Goal: Connect with others: Connect with others

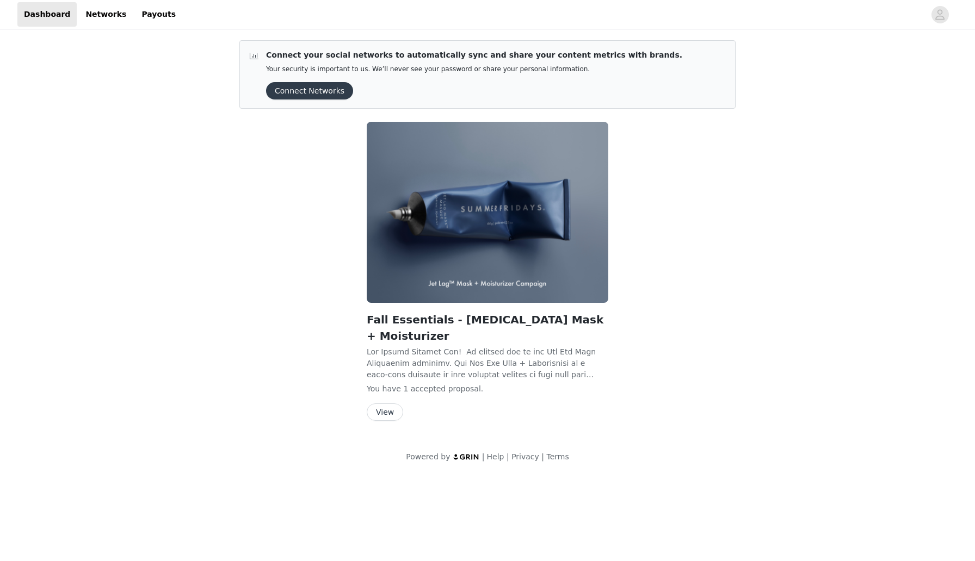
click at [393, 404] on button "View" at bounding box center [385, 412] width 36 height 17
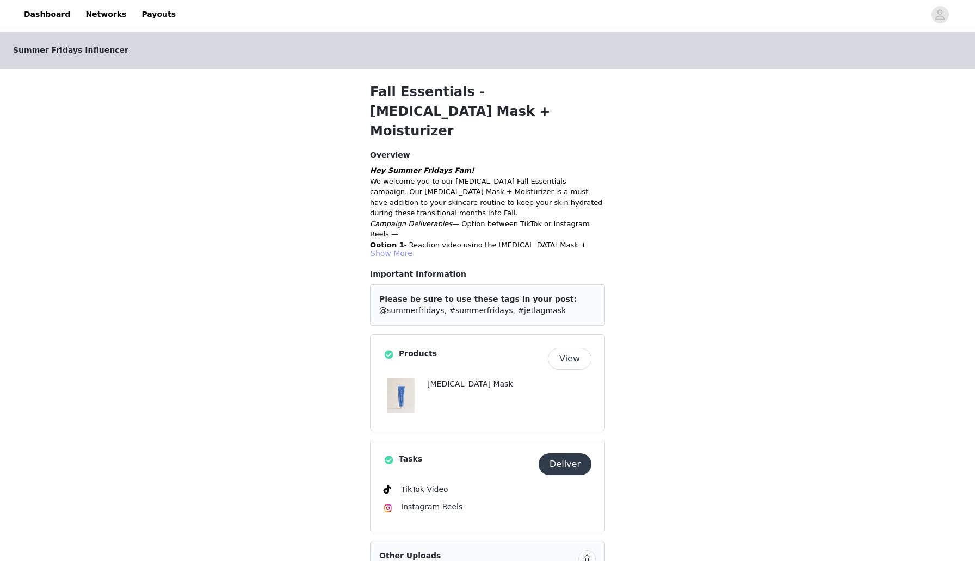
click at [395, 247] on button "Show More" at bounding box center [391, 253] width 43 height 13
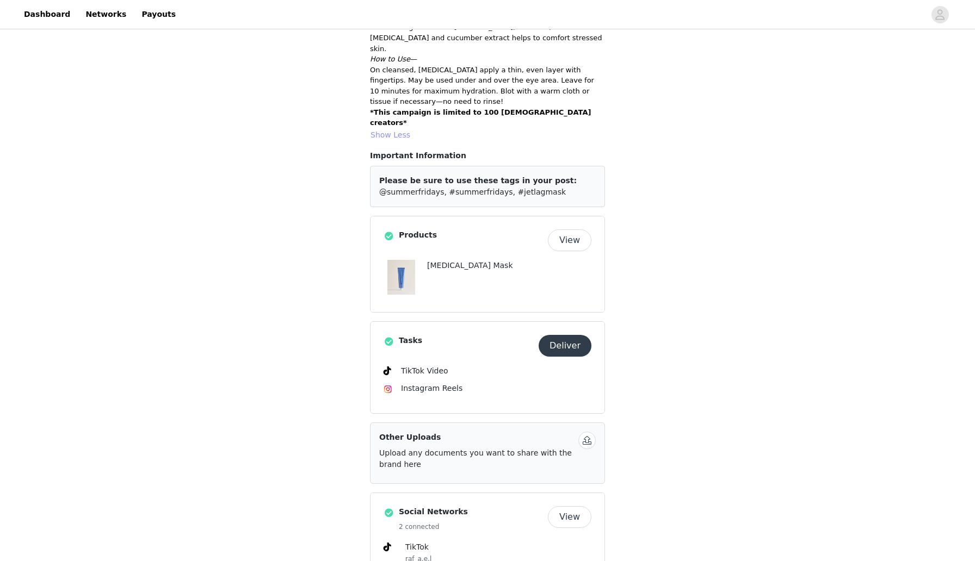
scroll to position [416, 0]
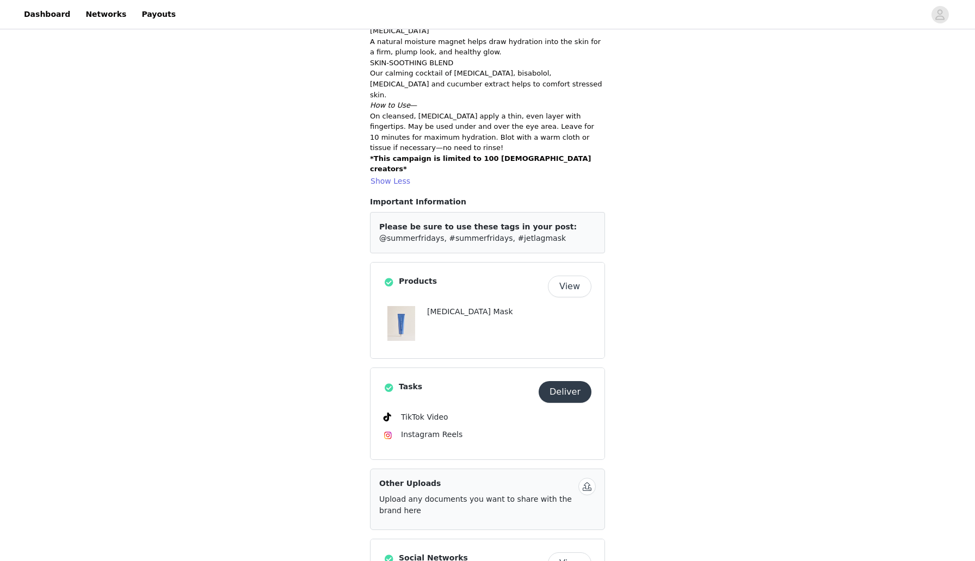
click at [580, 276] on button "View" at bounding box center [570, 287] width 44 height 22
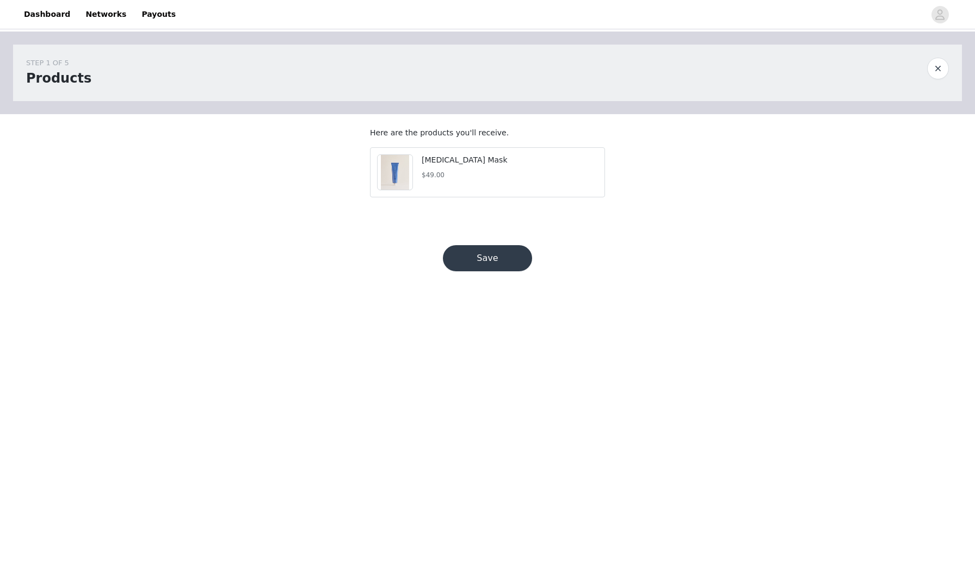
click at [946, 73] on button "button" at bounding box center [938, 69] width 22 height 22
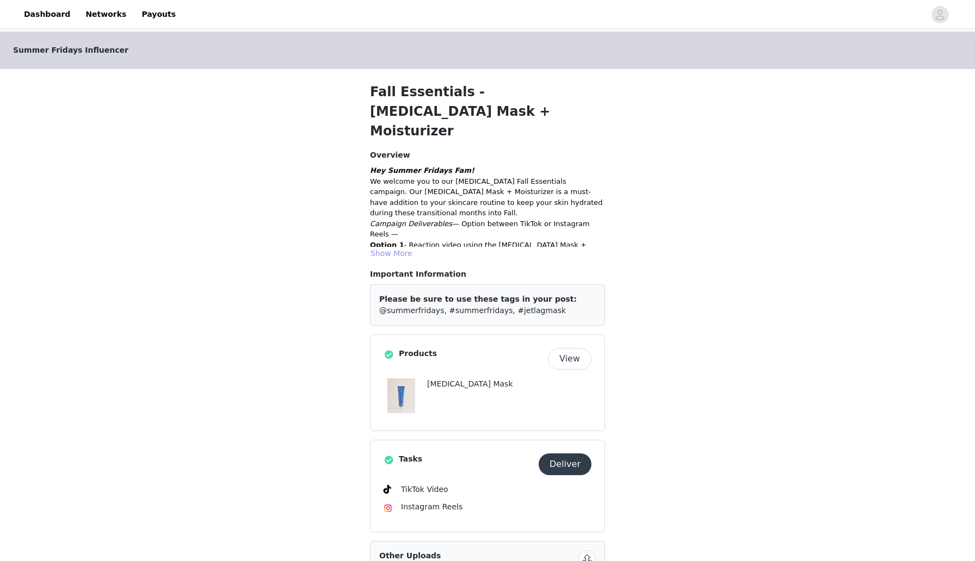
click at [404, 247] on button "Show More" at bounding box center [391, 253] width 43 height 13
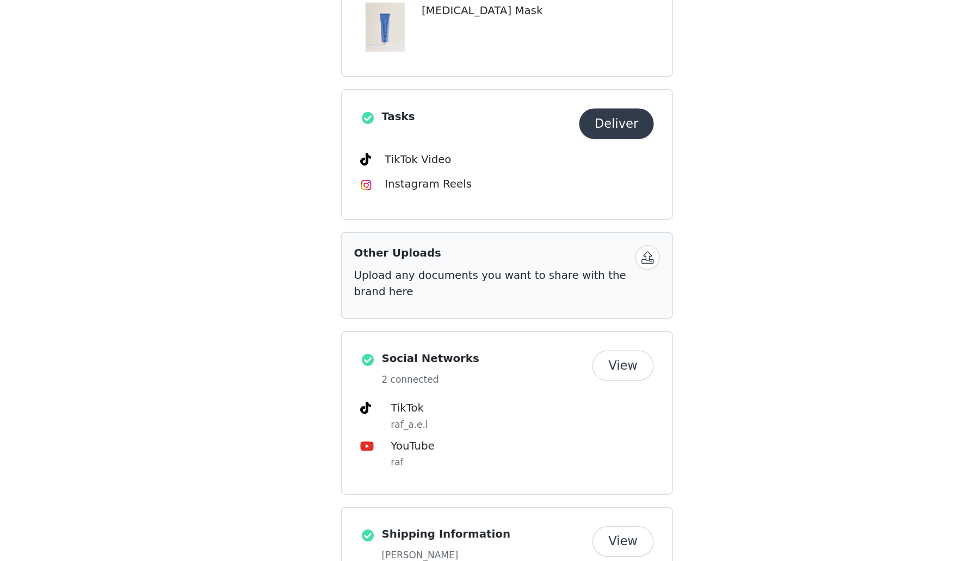
scroll to position [583, 0]
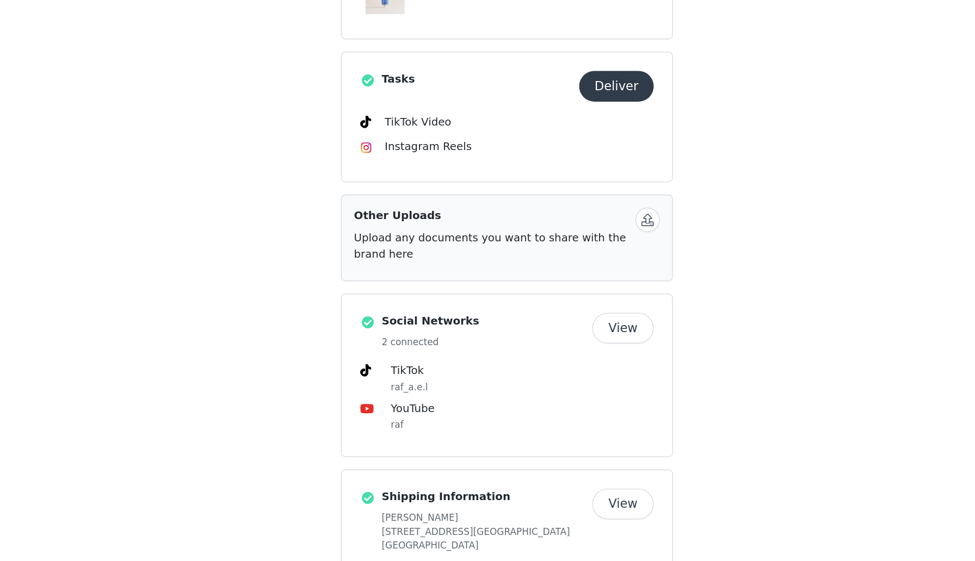
click at [568, 385] on button "View" at bounding box center [570, 396] width 44 height 22
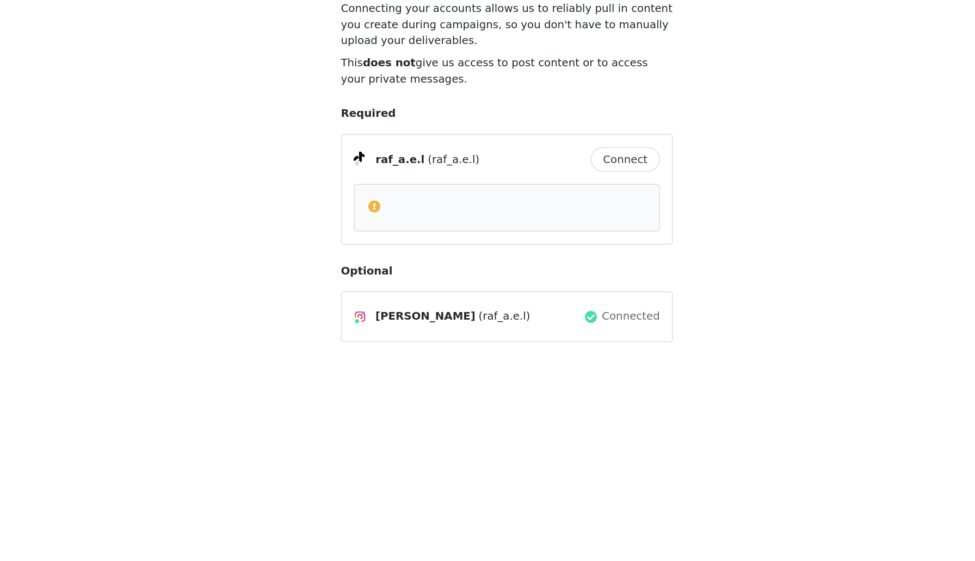
click at [568, 241] on button "Connect" at bounding box center [571, 239] width 49 height 17
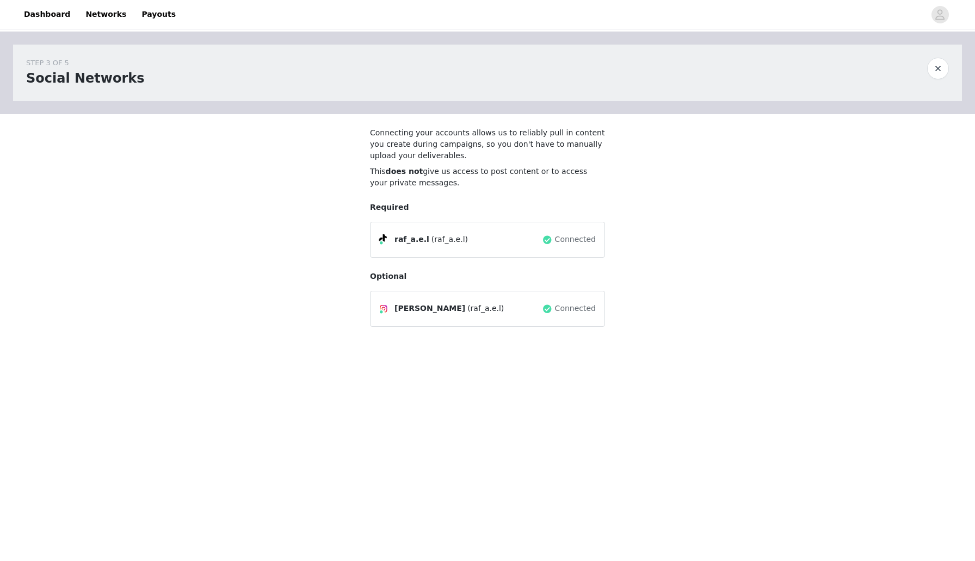
click at [358, 158] on div at bounding box center [487, 231] width 261 height 234
click at [95, 16] on link "Networks" at bounding box center [106, 14] width 54 height 24
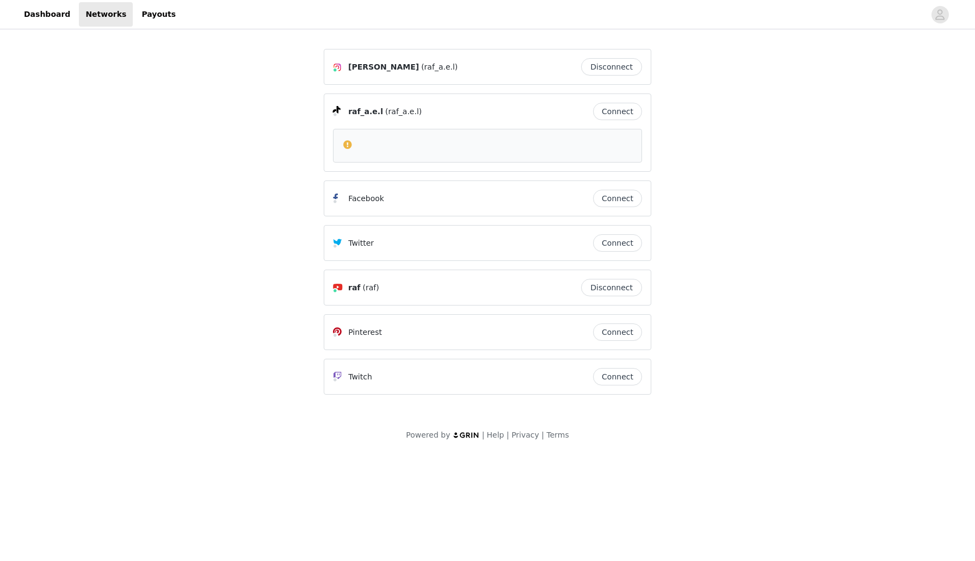
click at [616, 108] on button "Connect" at bounding box center [617, 111] width 49 height 17
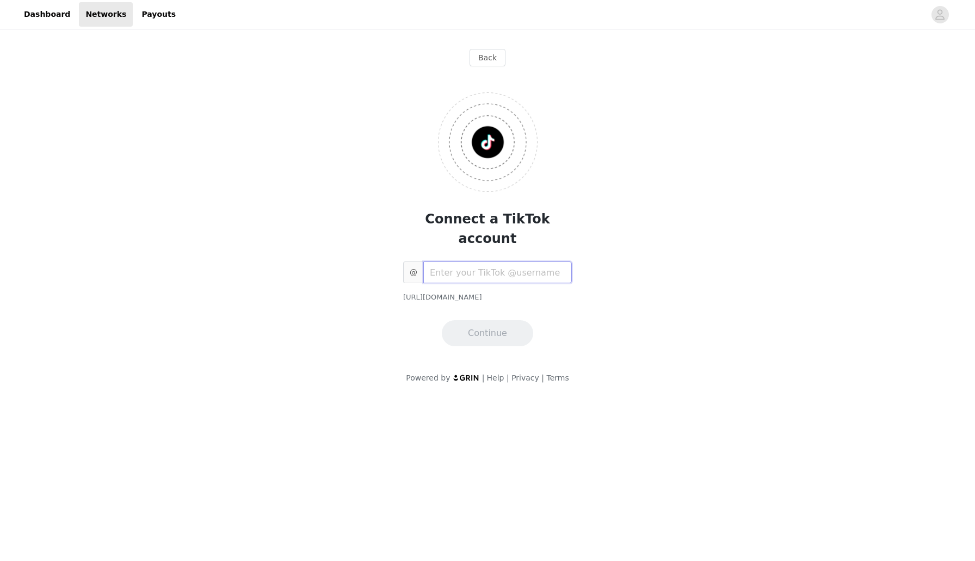
click at [486, 262] on input "text" at bounding box center [497, 273] width 149 height 22
type input "raf_a.e.l"
click at [485, 320] on button "Continue" at bounding box center [487, 333] width 91 height 26
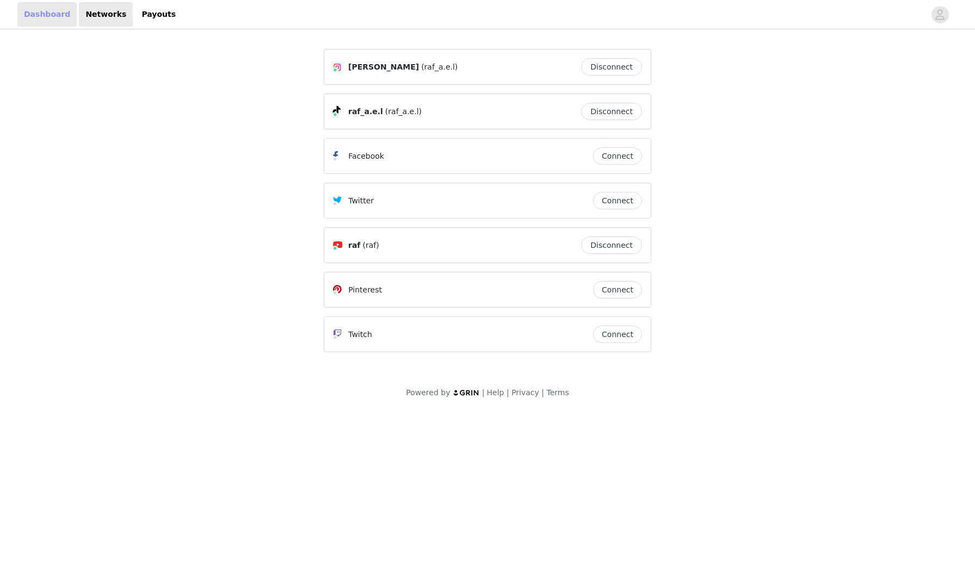
click at [33, 22] on link "Dashboard" at bounding box center [46, 14] width 59 height 24
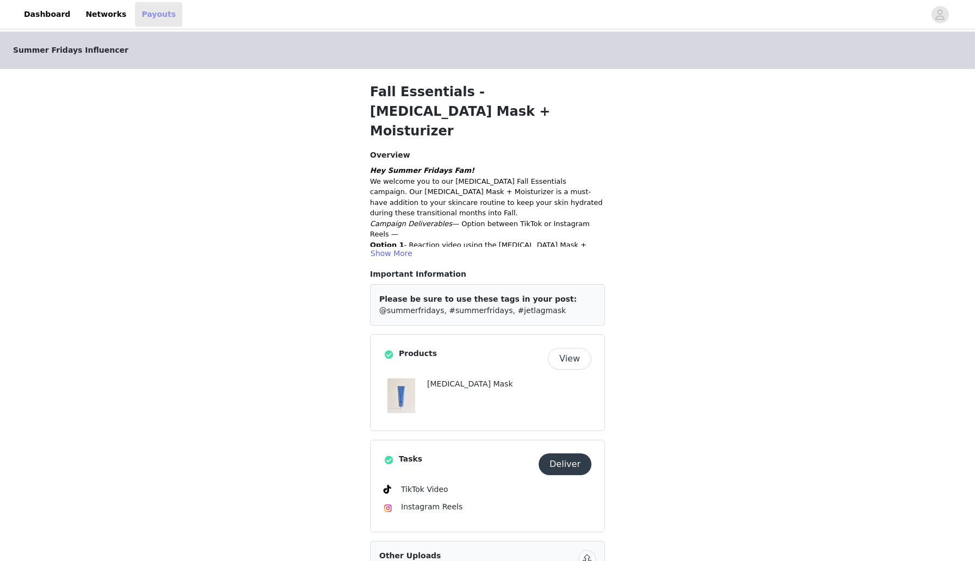
click at [160, 21] on link "Payouts" at bounding box center [158, 14] width 47 height 24
